Goal: Task Accomplishment & Management: Manage account settings

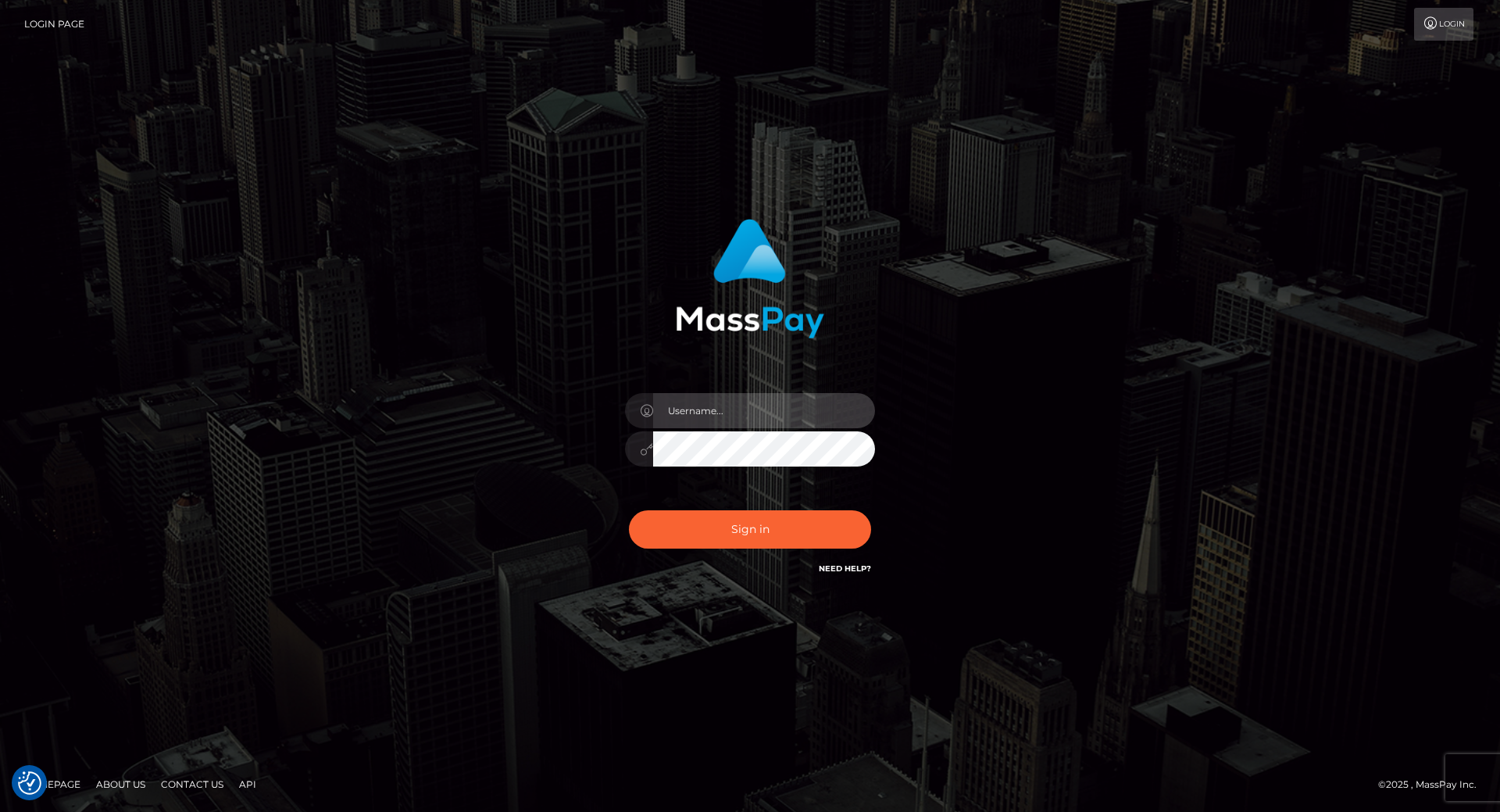
click at [702, 401] on input "text" at bounding box center [764, 411] width 222 height 36
type input "leslie.throne"
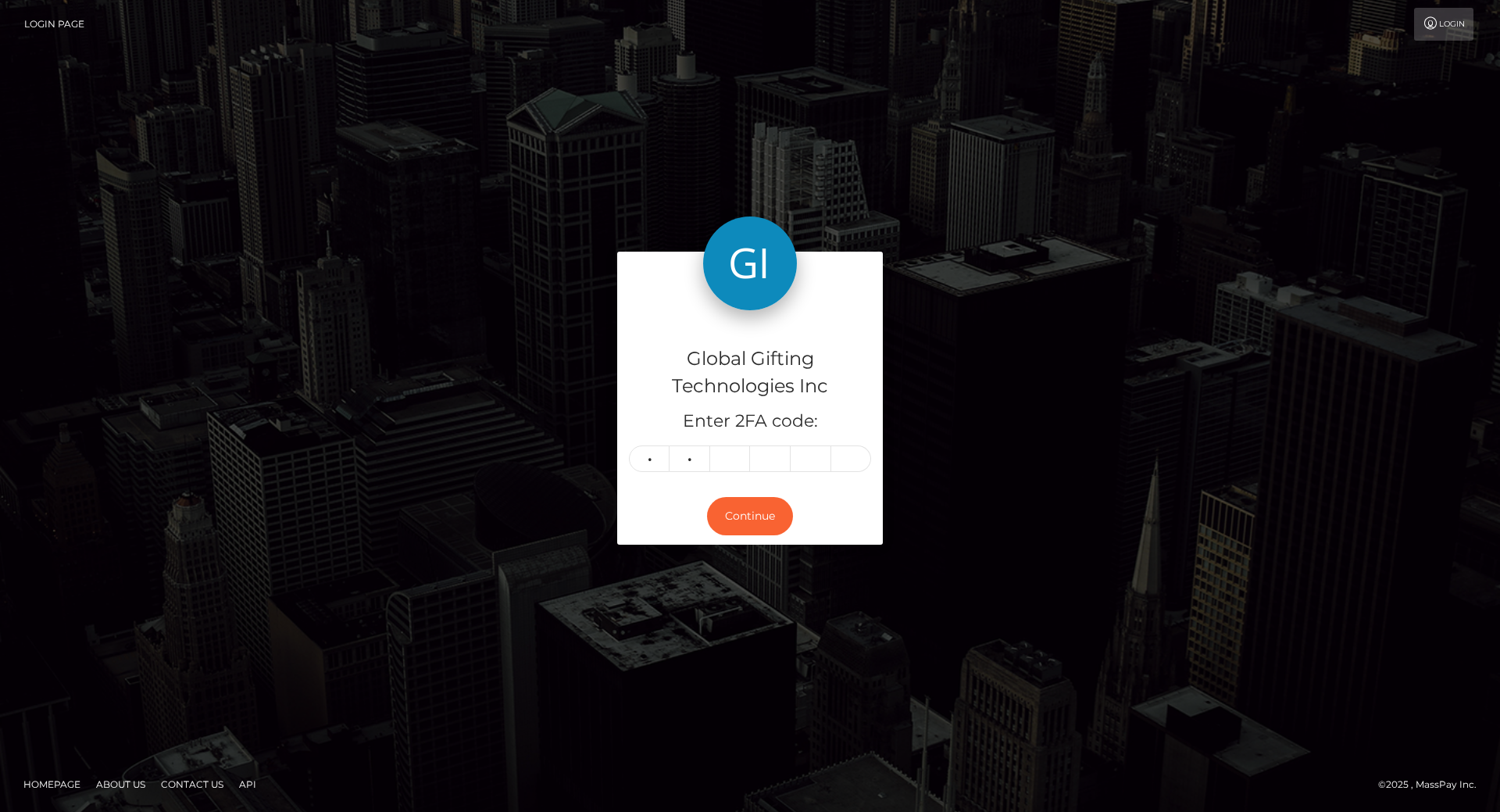
type input "3"
type input "6"
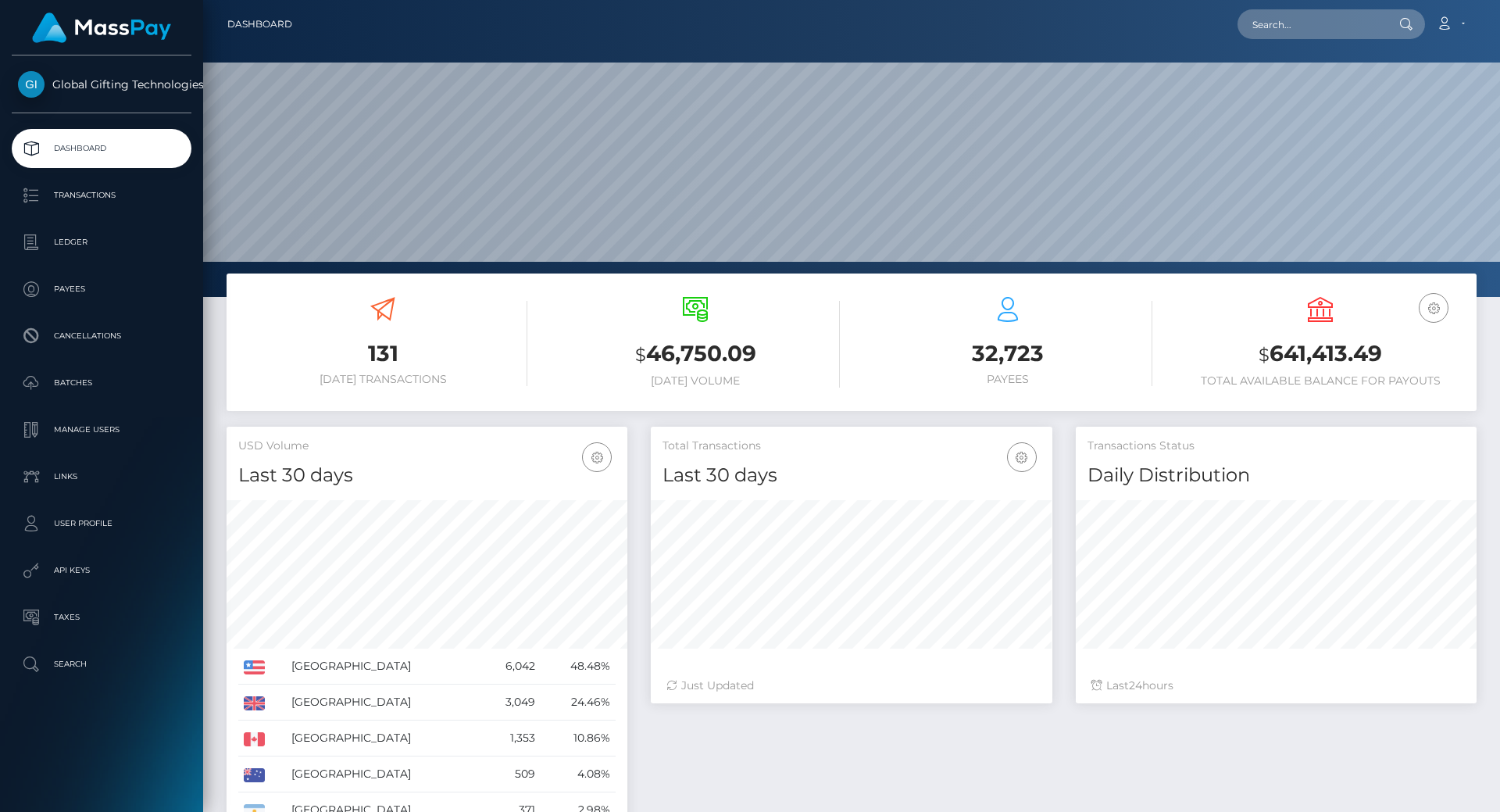
scroll to position [277, 401]
click at [1327, 340] on h3 "$ 641,413.49" at bounding box center [1320, 354] width 289 height 32
copy h3 "641,413.49"
